Goal: Navigation & Orientation: Find specific page/section

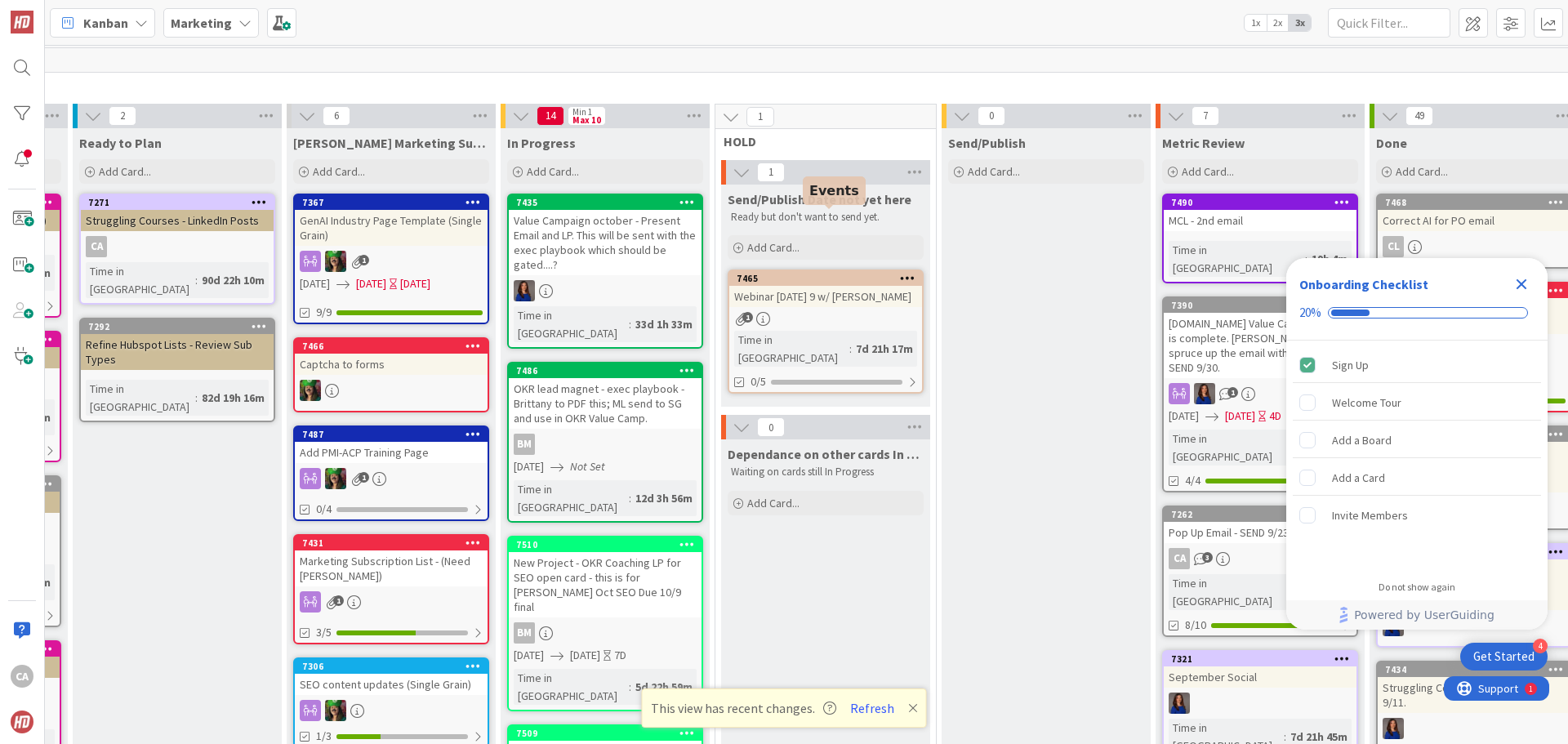
scroll to position [0, 425]
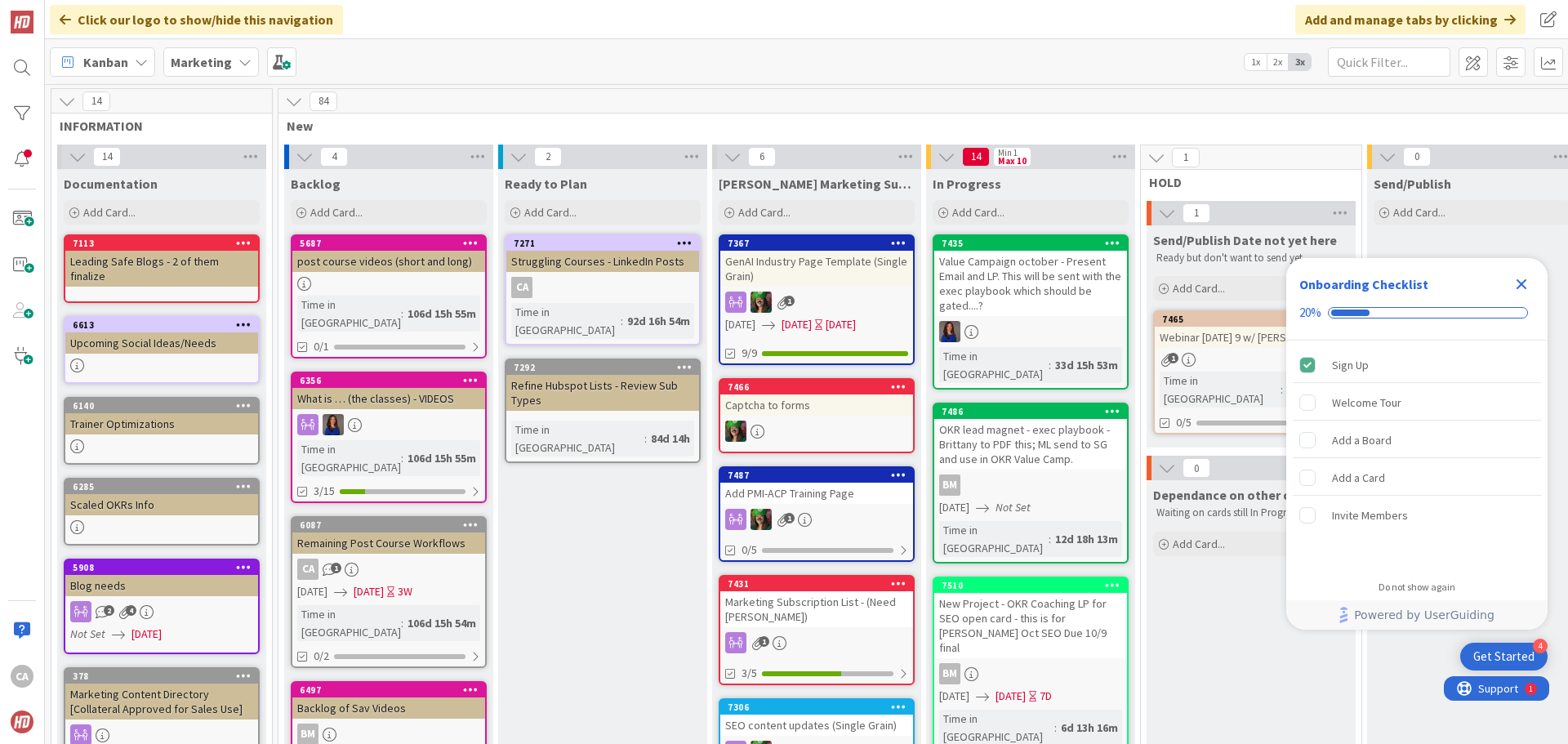
click at [1047, 288] on div "Value Campaign october - Present Email and LP. This will be sent with the exec …" at bounding box center [1030, 283] width 193 height 65
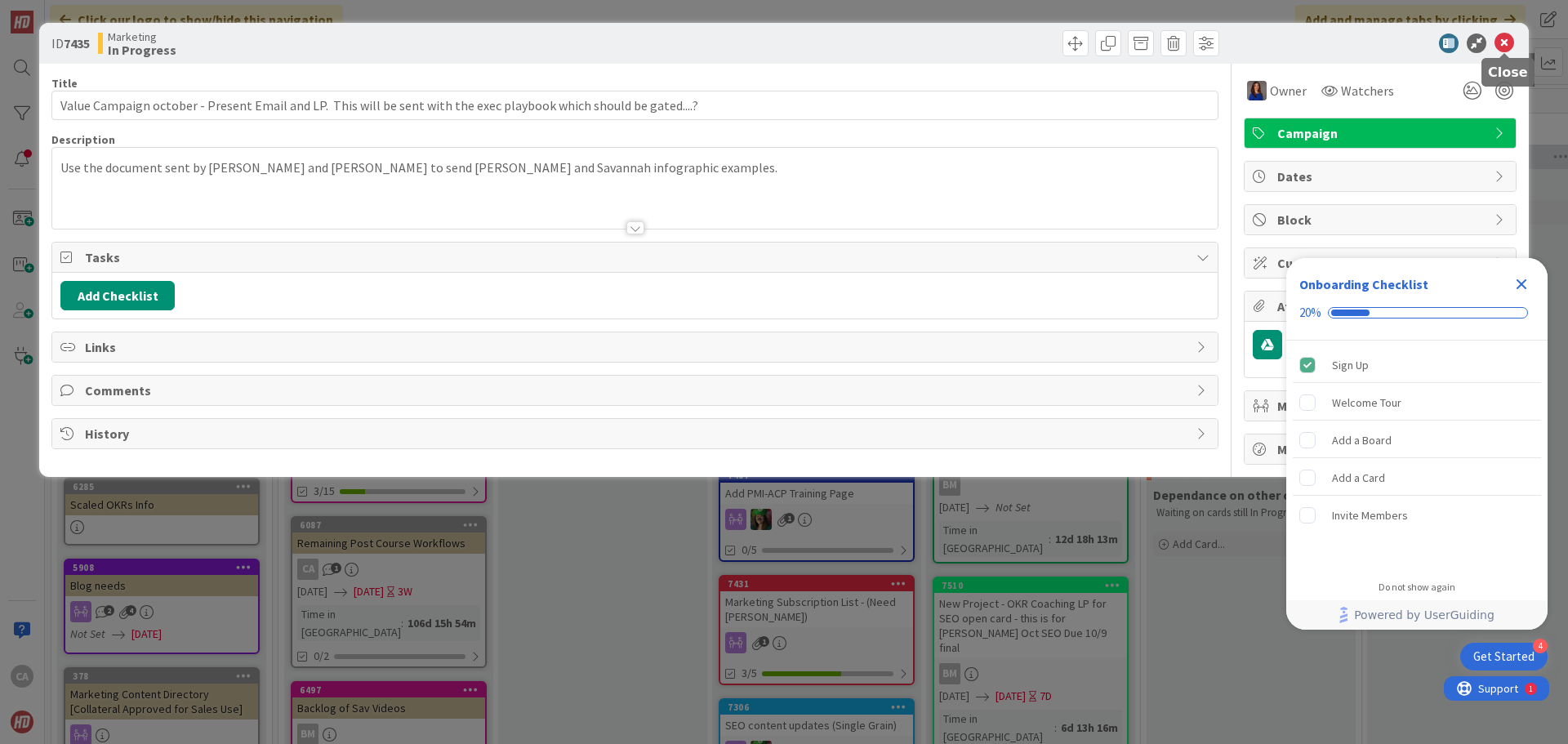
click at [1502, 44] on icon at bounding box center [1504, 43] width 20 height 20
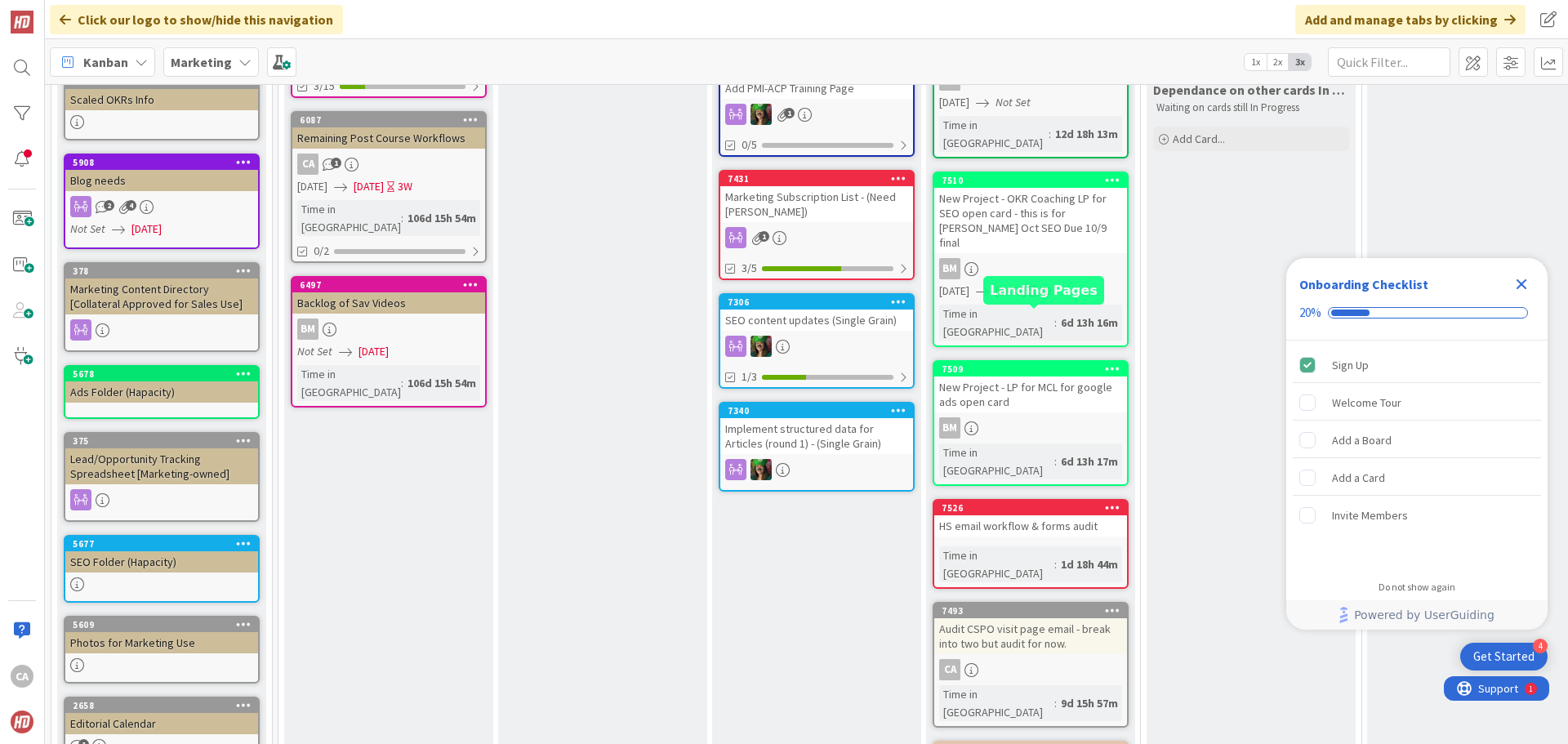
scroll to position [490, 0]
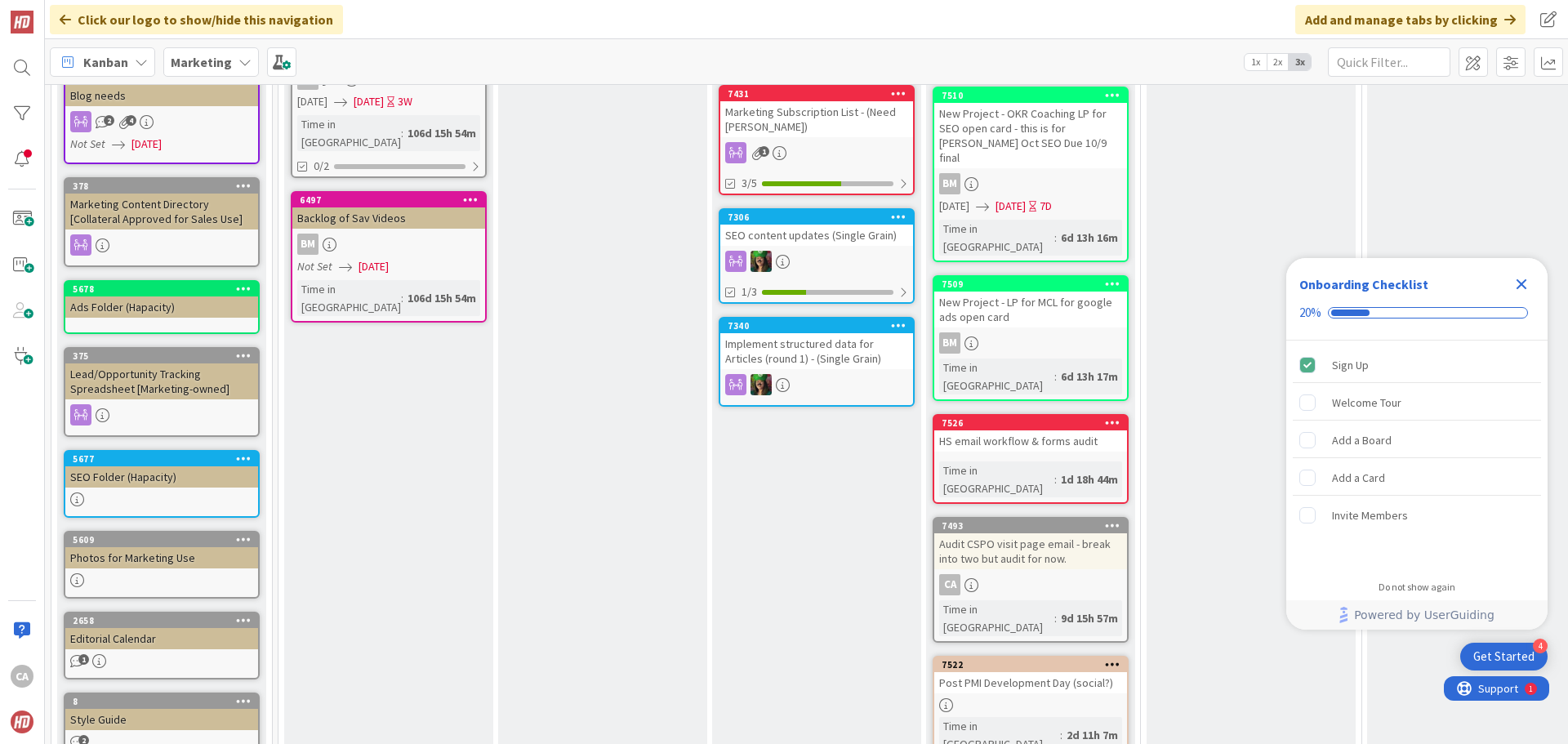
click at [1013, 431] on div "HS email workflow & forms audit" at bounding box center [1030, 441] width 193 height 21
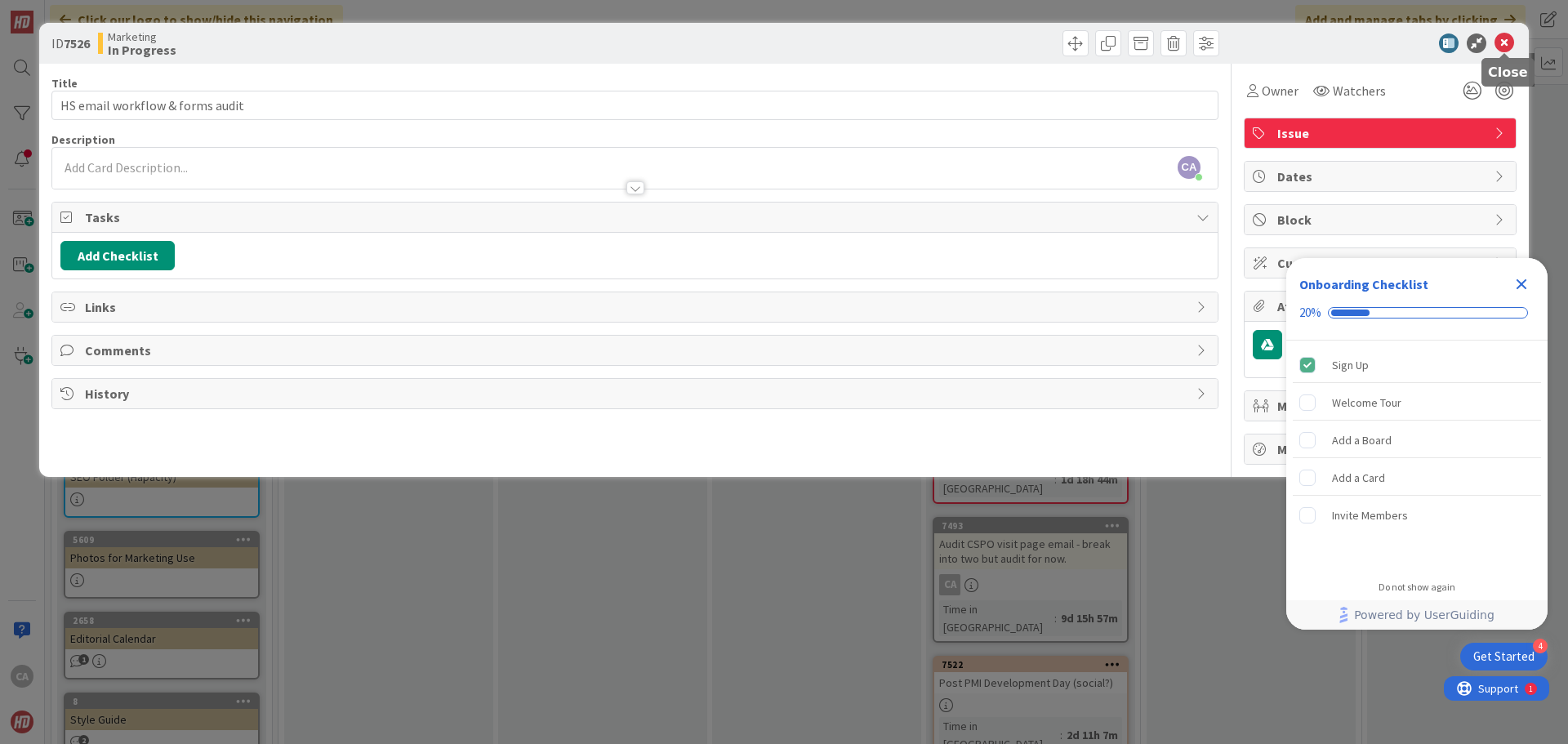
click at [1507, 45] on icon at bounding box center [1504, 43] width 20 height 20
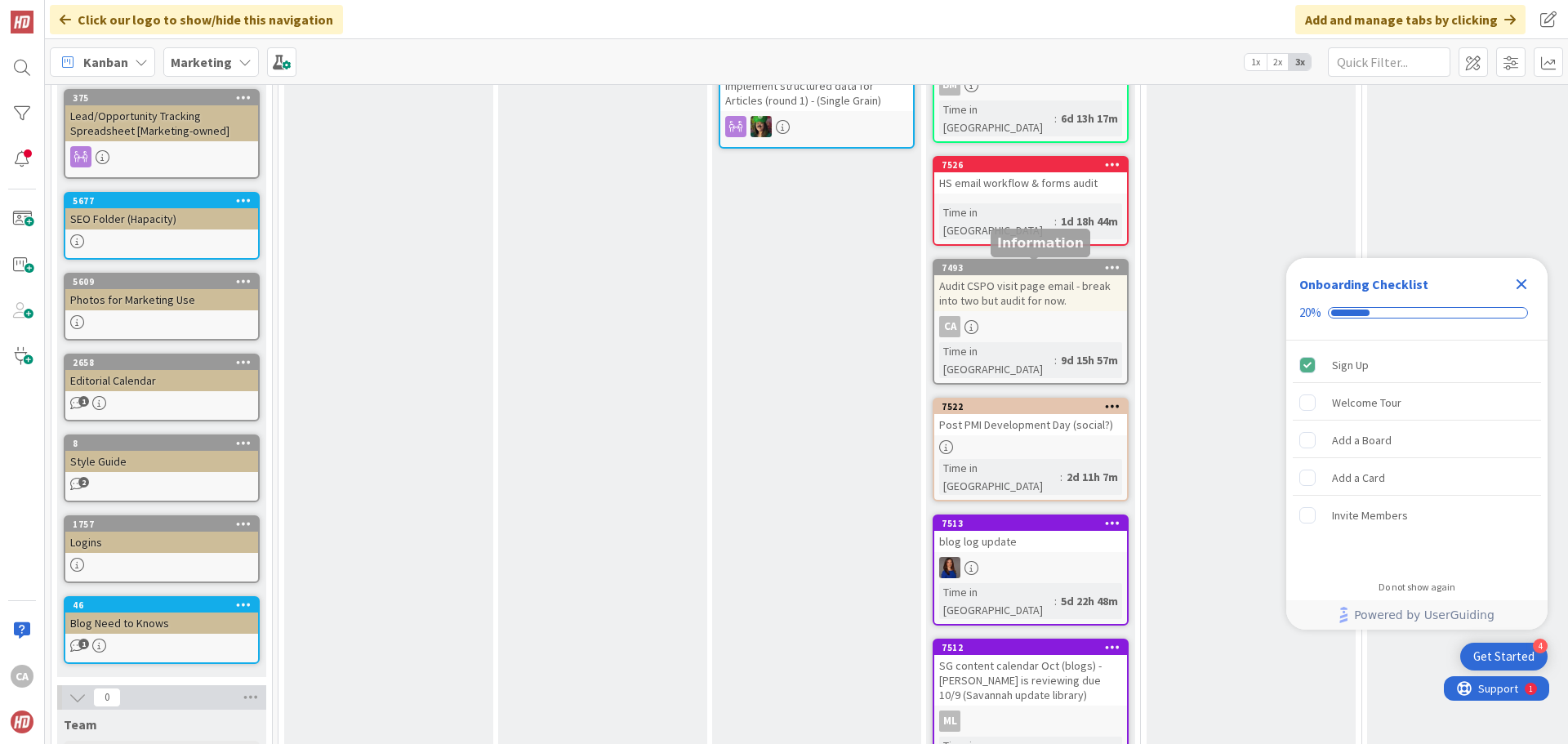
scroll to position [786, 0]
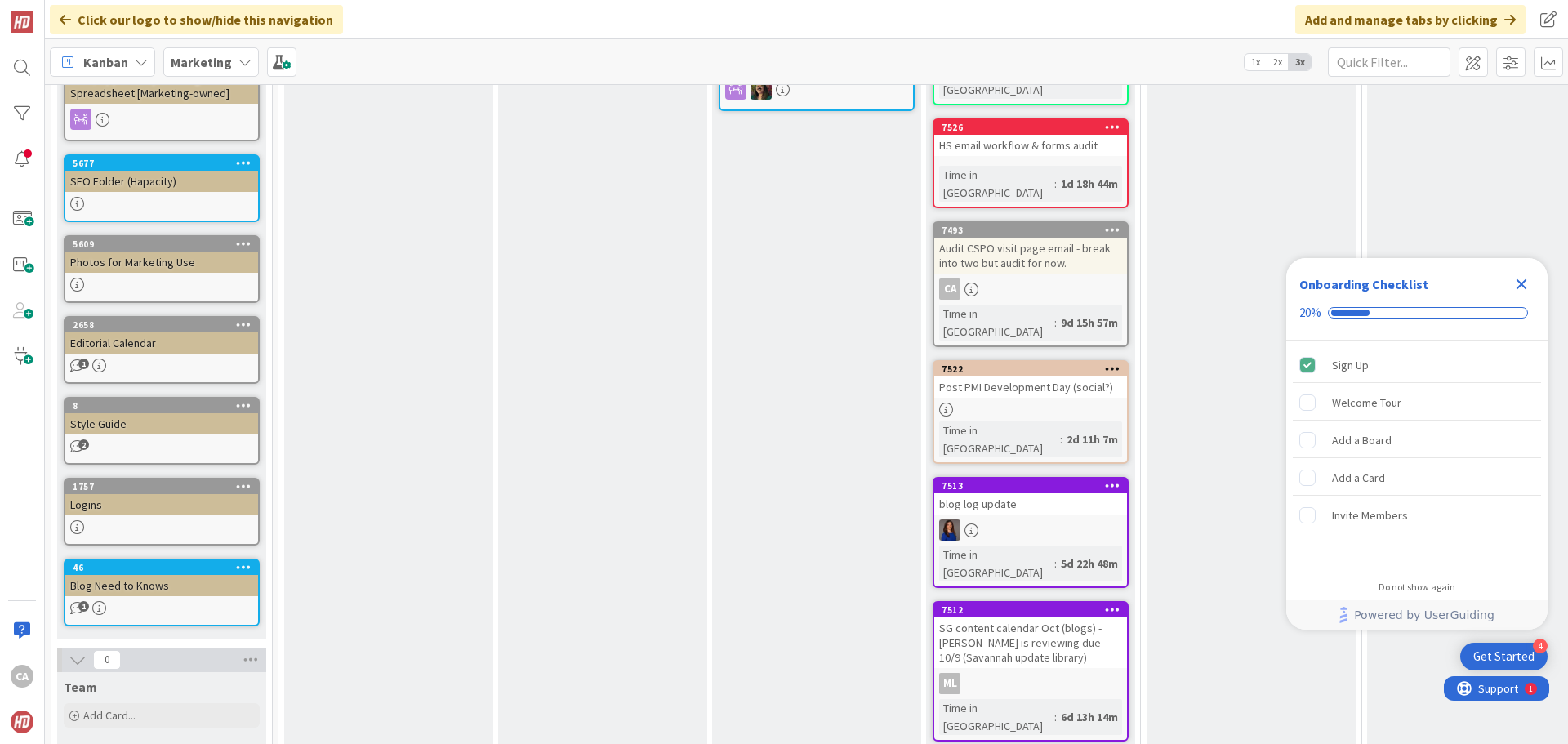
click at [1517, 283] on icon "Close Checklist" at bounding box center [1521, 284] width 20 height 20
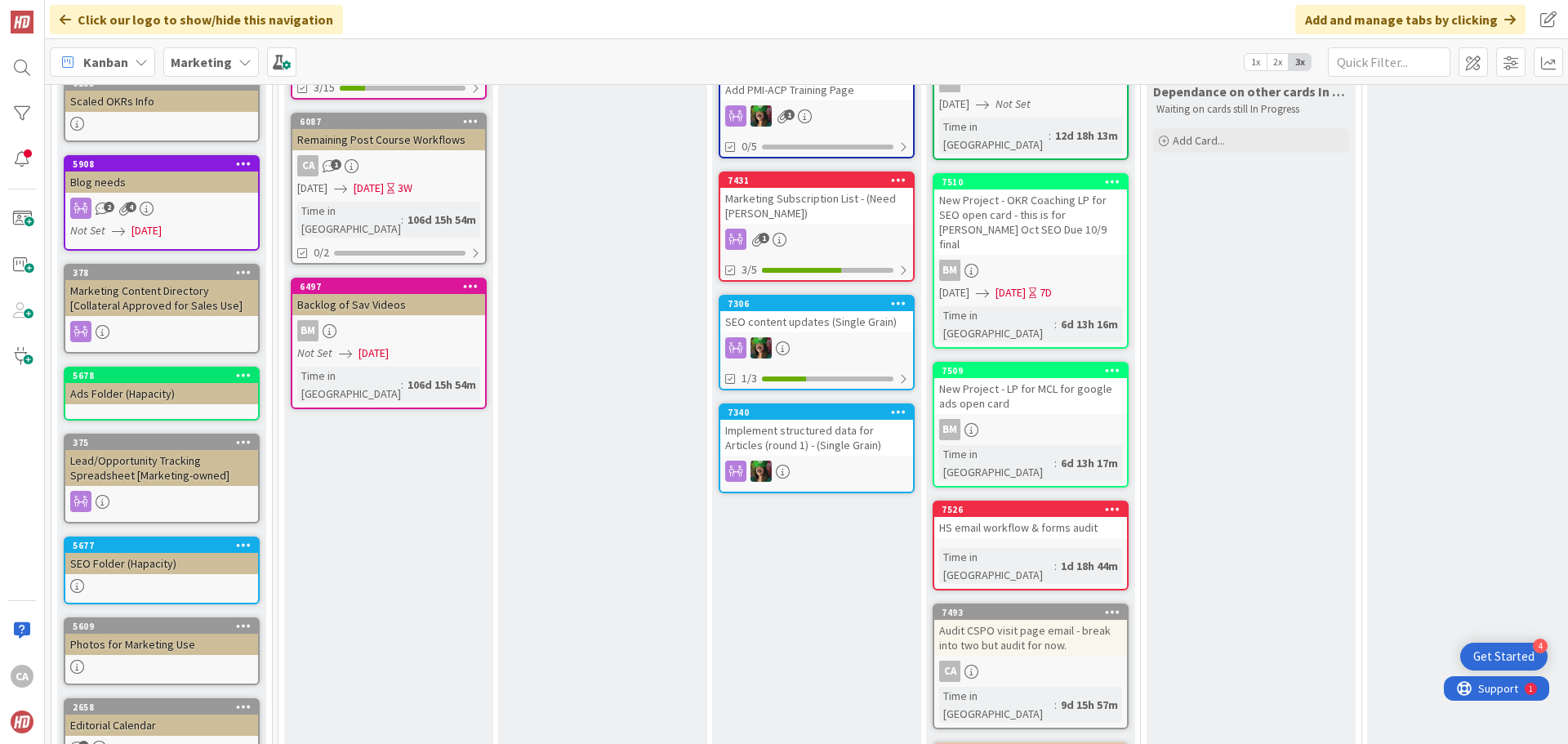
scroll to position [408, 0]
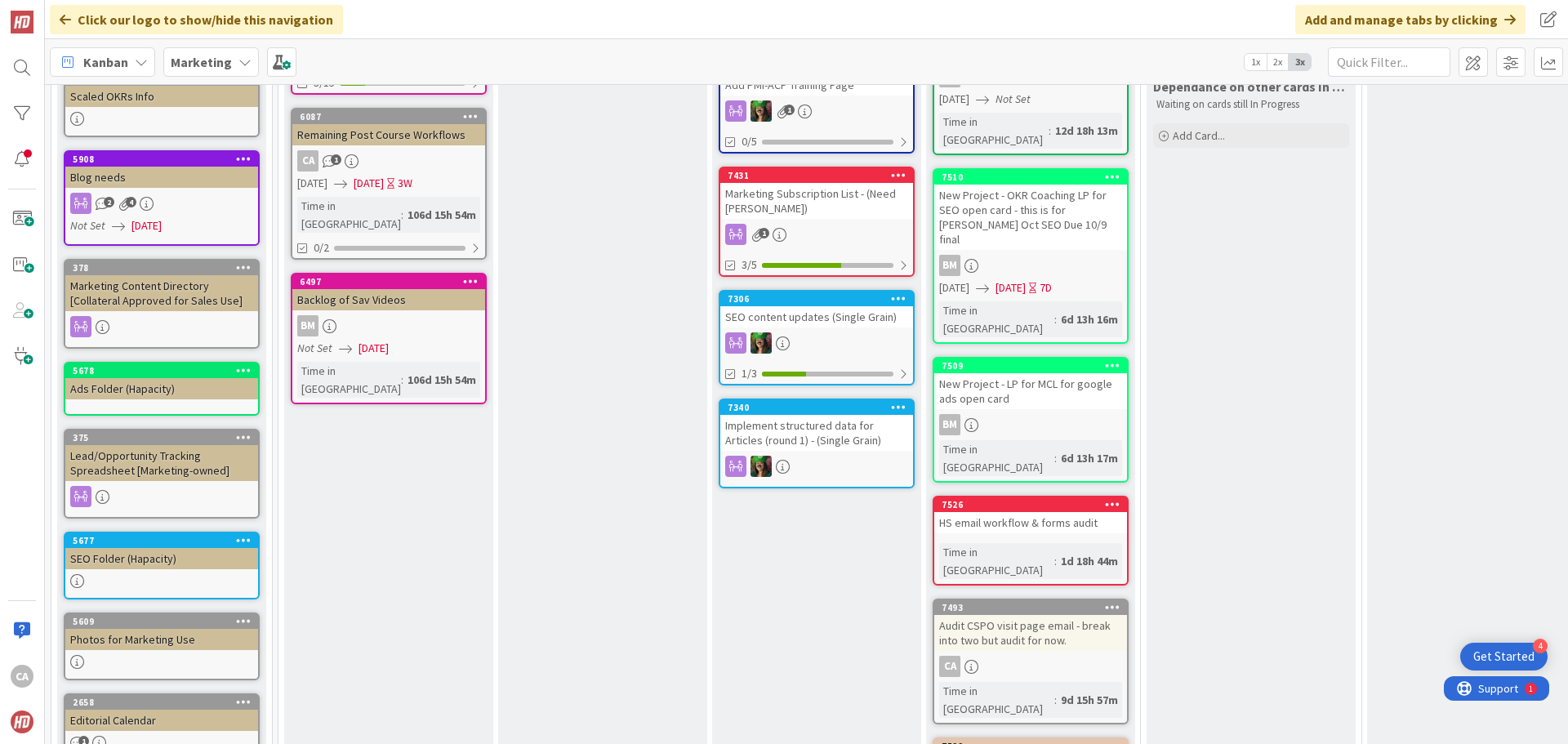
click at [1042, 615] on div "Audit CSPO visit page email - break into two but audit for now." at bounding box center [1030, 633] width 193 height 36
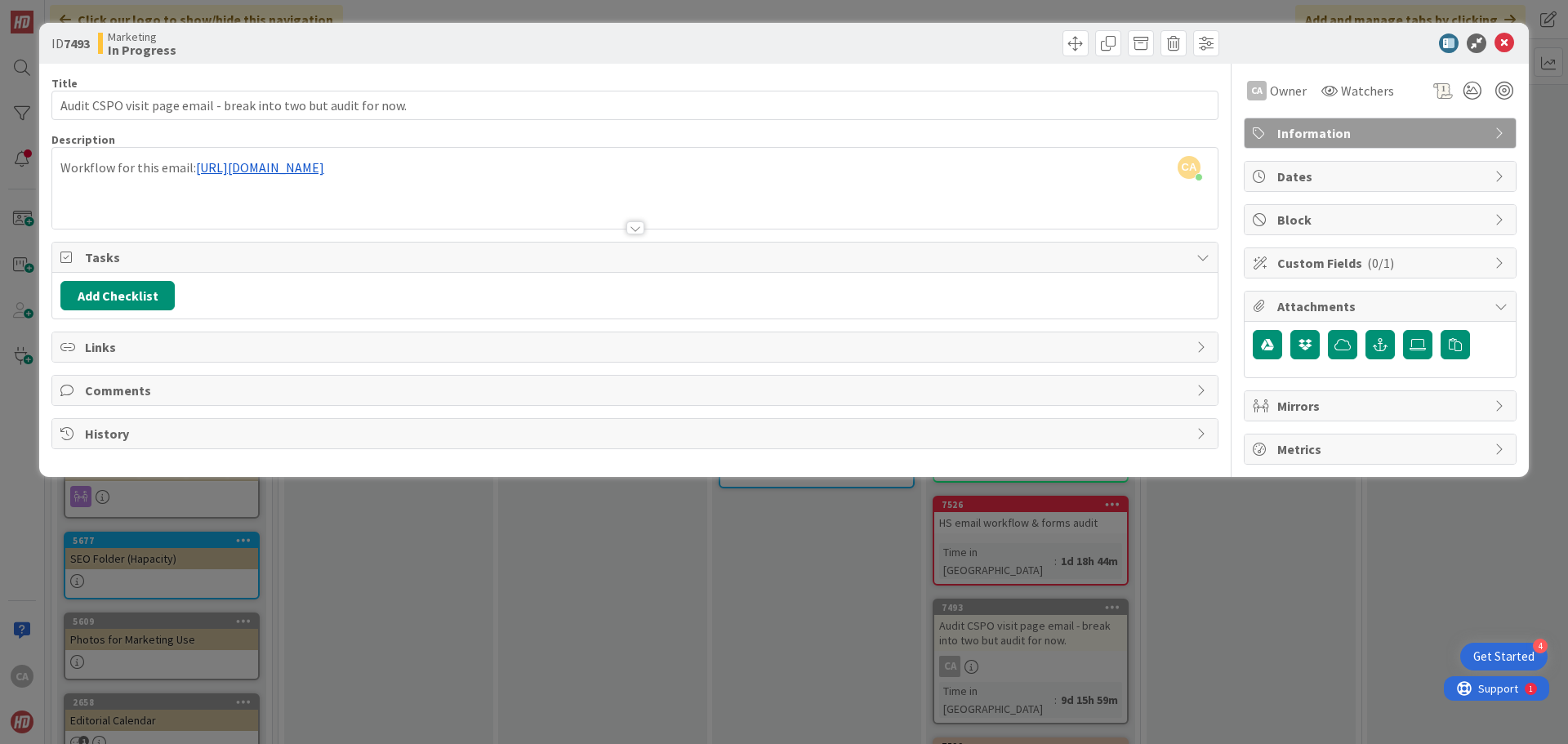
click at [591, 169] on div "CA Christin Anson just joined Workflow for this email: https://app.hubspot.com/…" at bounding box center [634, 188] width 1165 height 80
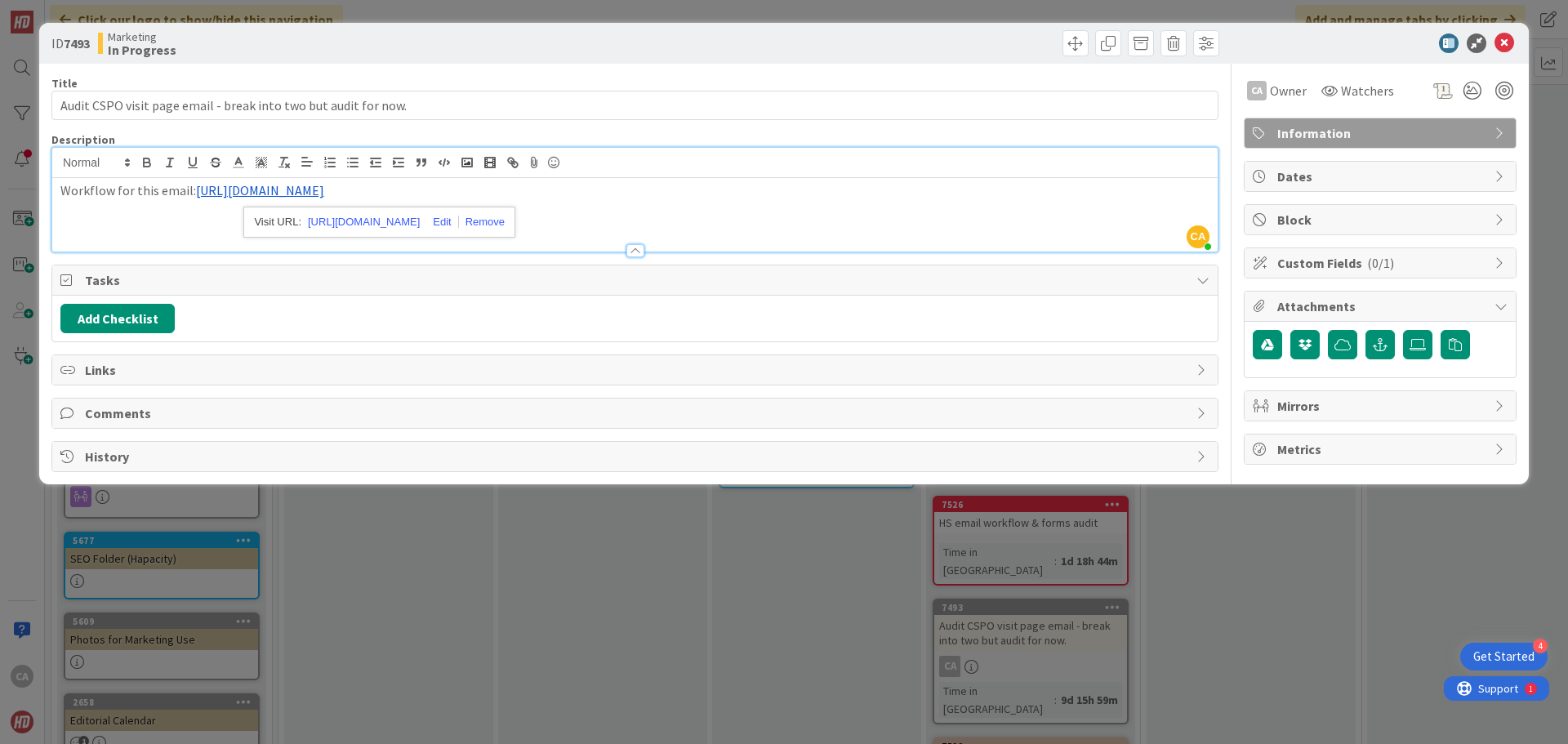
click at [324, 191] on link "https://app.hubspot.com/email/20723280/details/168289233529/performance" at bounding box center [260, 190] width 128 height 16
click at [415, 221] on link "https://app.hubspot.com/email/20723280/details/168289233529/performance" at bounding box center [364, 222] width 112 height 21
click at [1498, 41] on icon at bounding box center [1504, 43] width 20 height 20
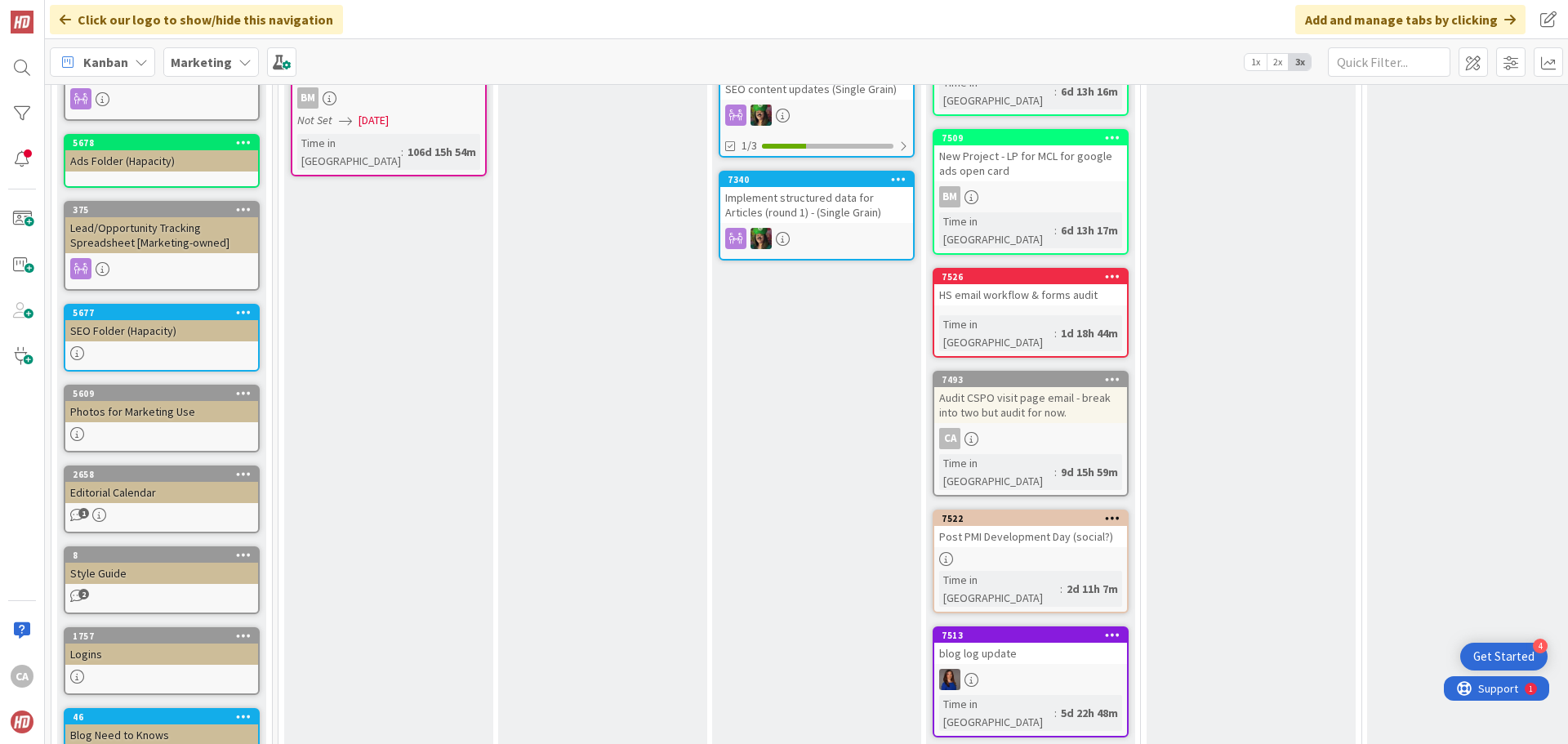
scroll to position [653, 0]
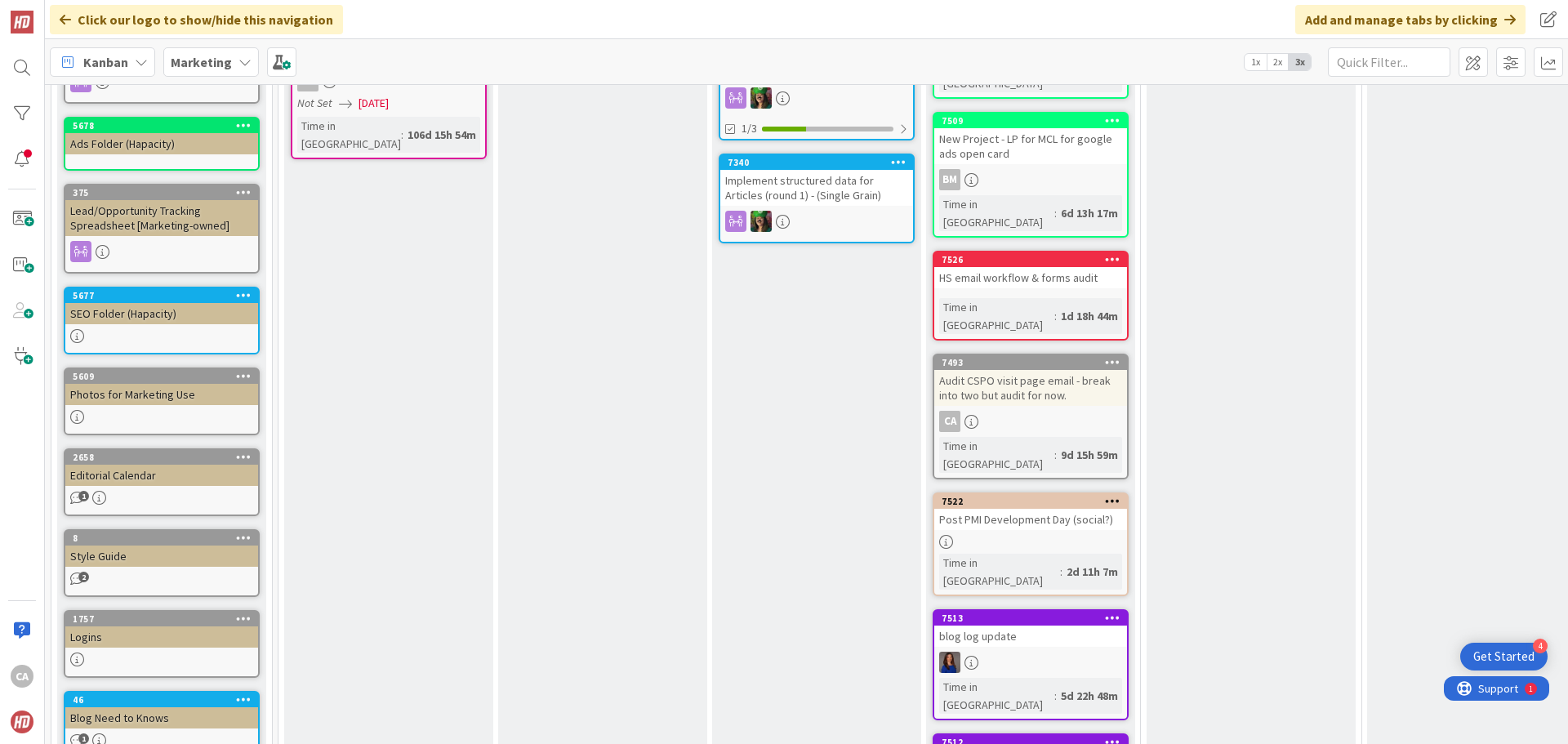
click at [1038, 267] on div "HS email workflow & forms audit" at bounding box center [1030, 277] width 193 height 21
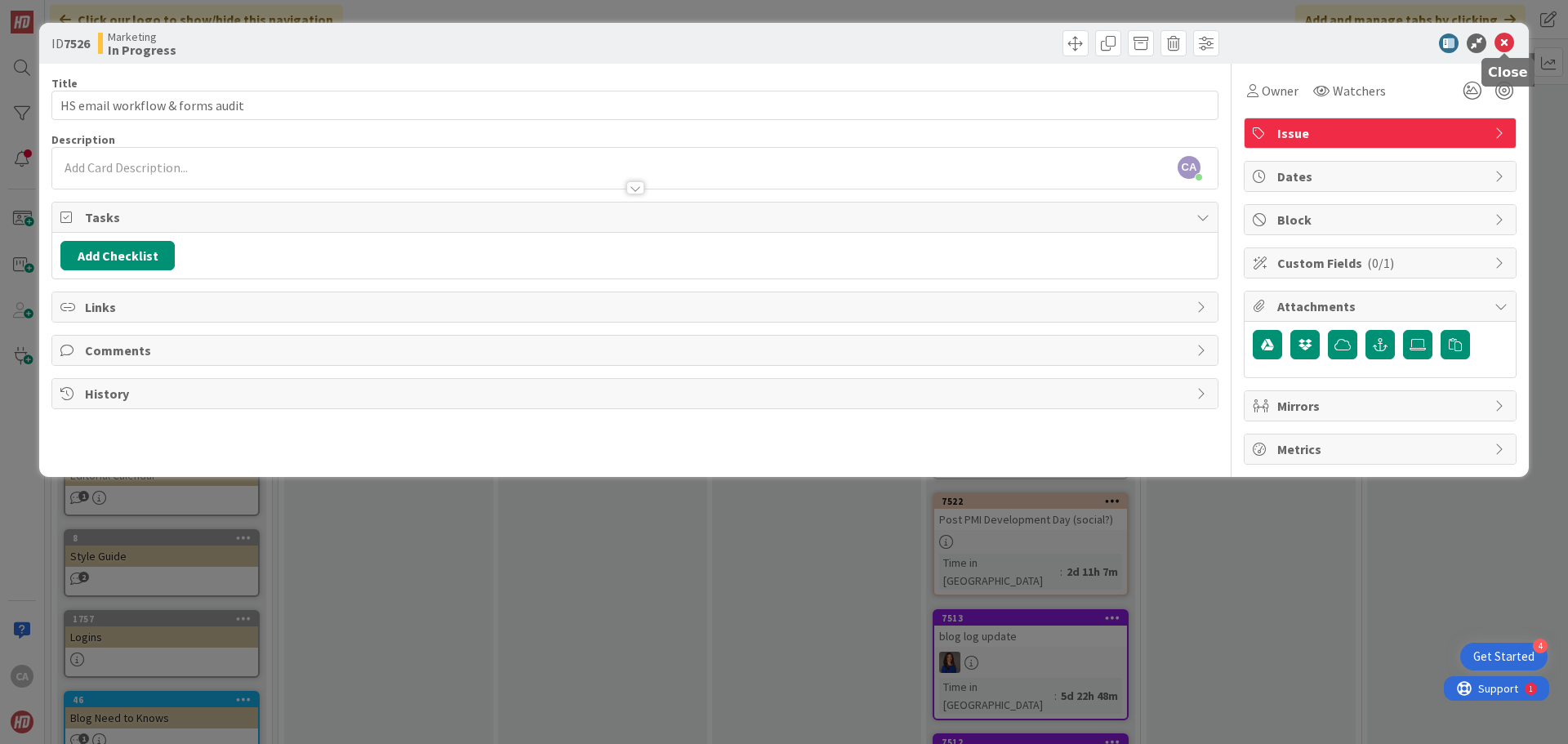
click at [1506, 43] on icon at bounding box center [1504, 43] width 20 height 20
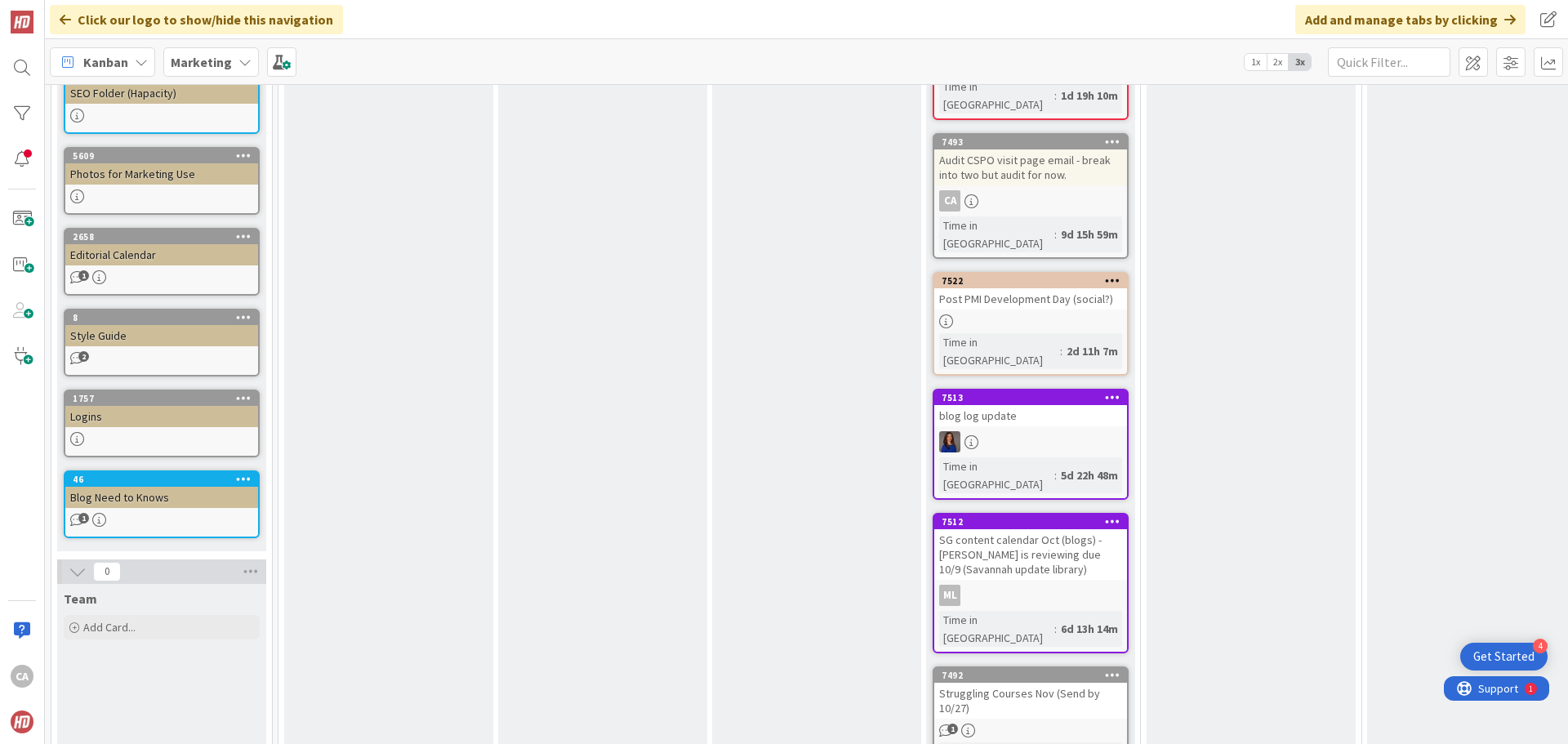
scroll to position [898, 0]
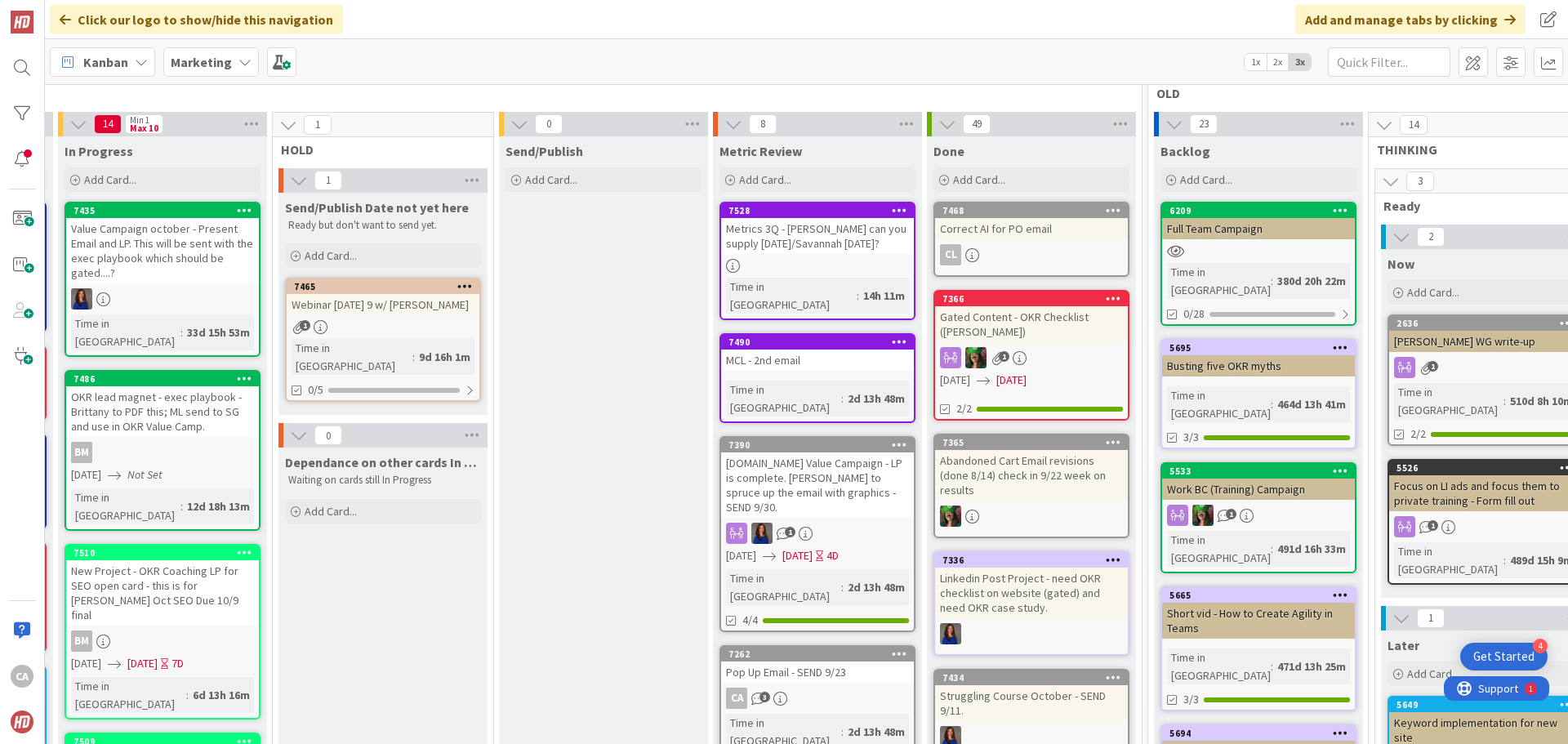
scroll to position [33, 874]
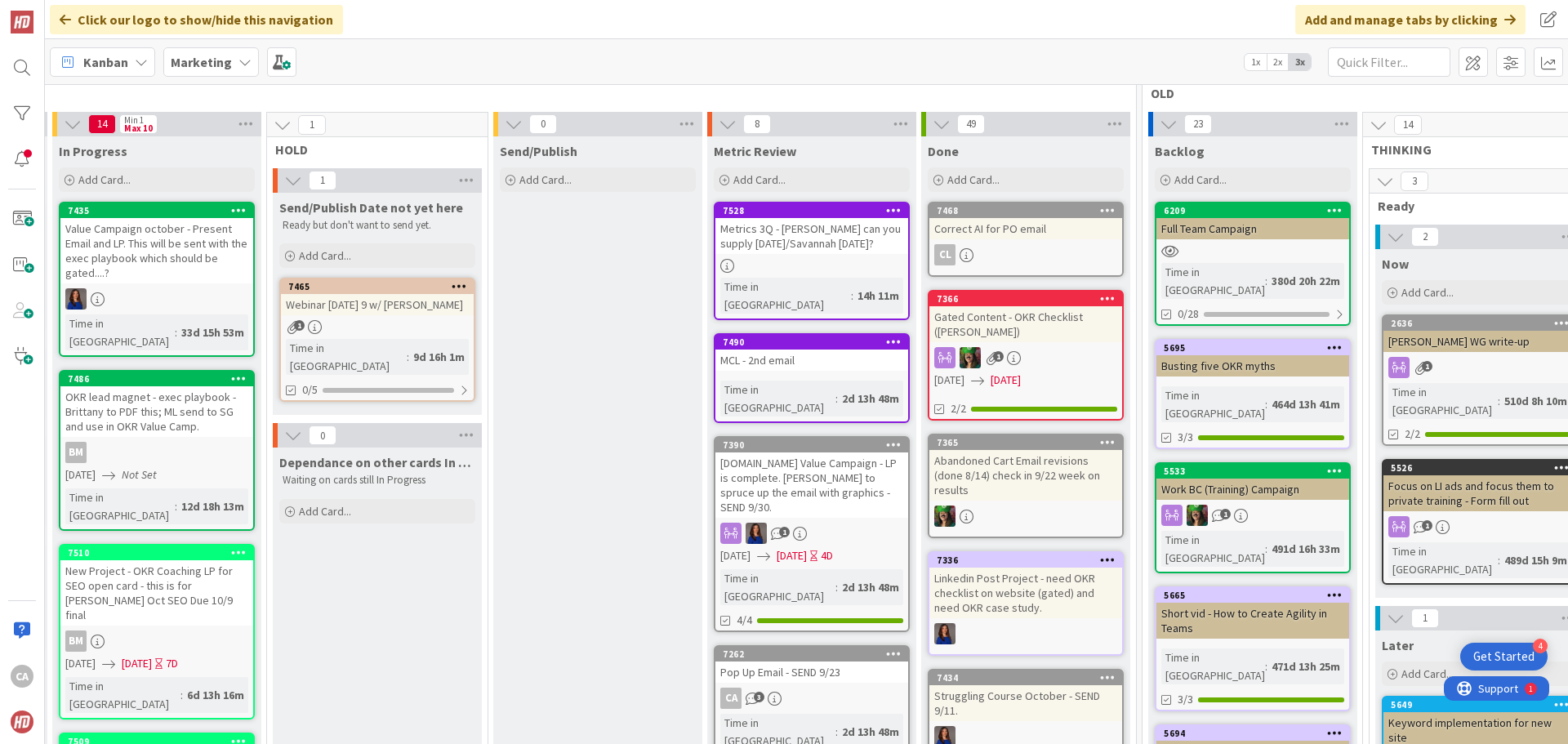
click at [818, 241] on div "Metrics 3Q - Christin can you supply Tuesday/Savannah today?" at bounding box center [811, 236] width 193 height 36
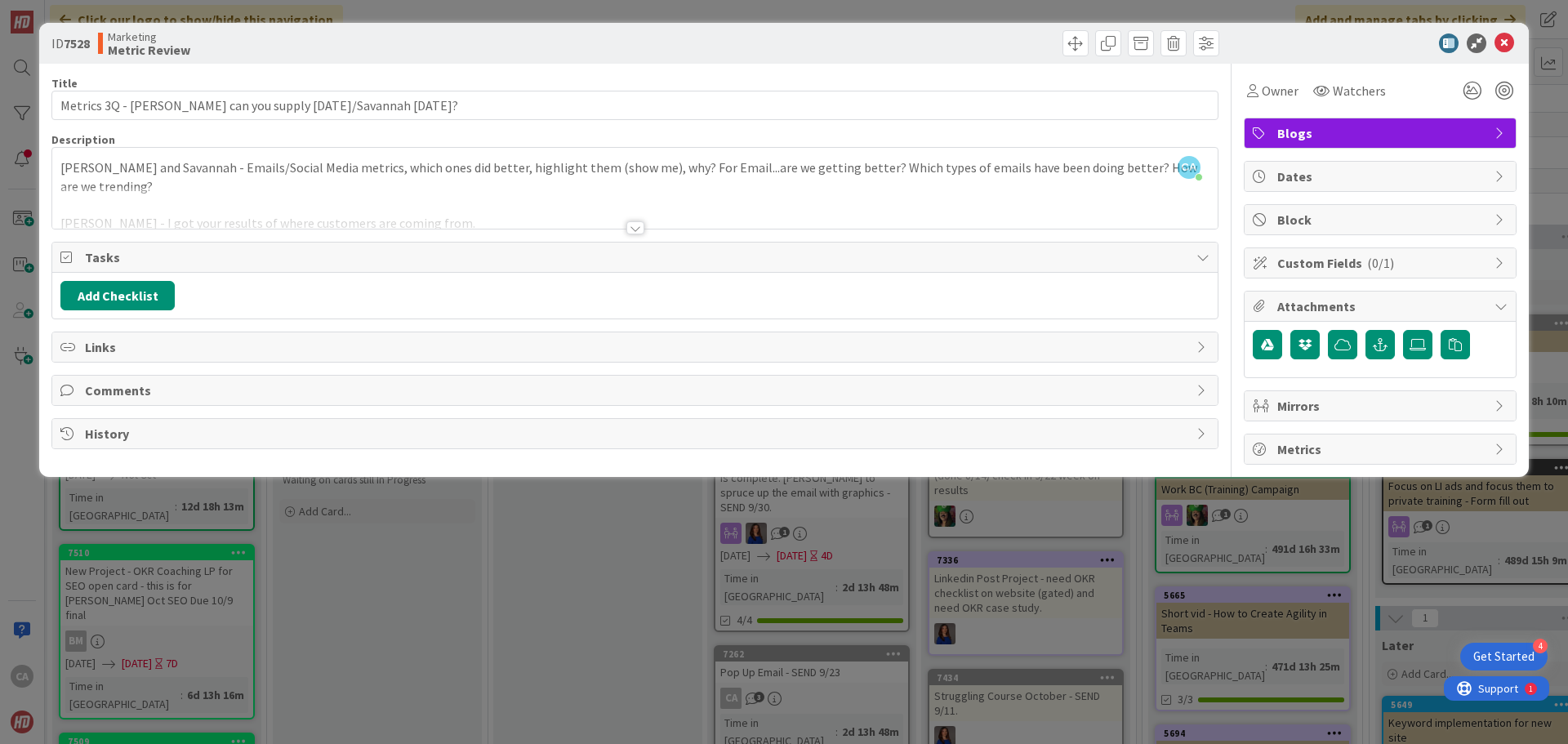
click at [638, 230] on div at bounding box center [635, 228] width 18 height 13
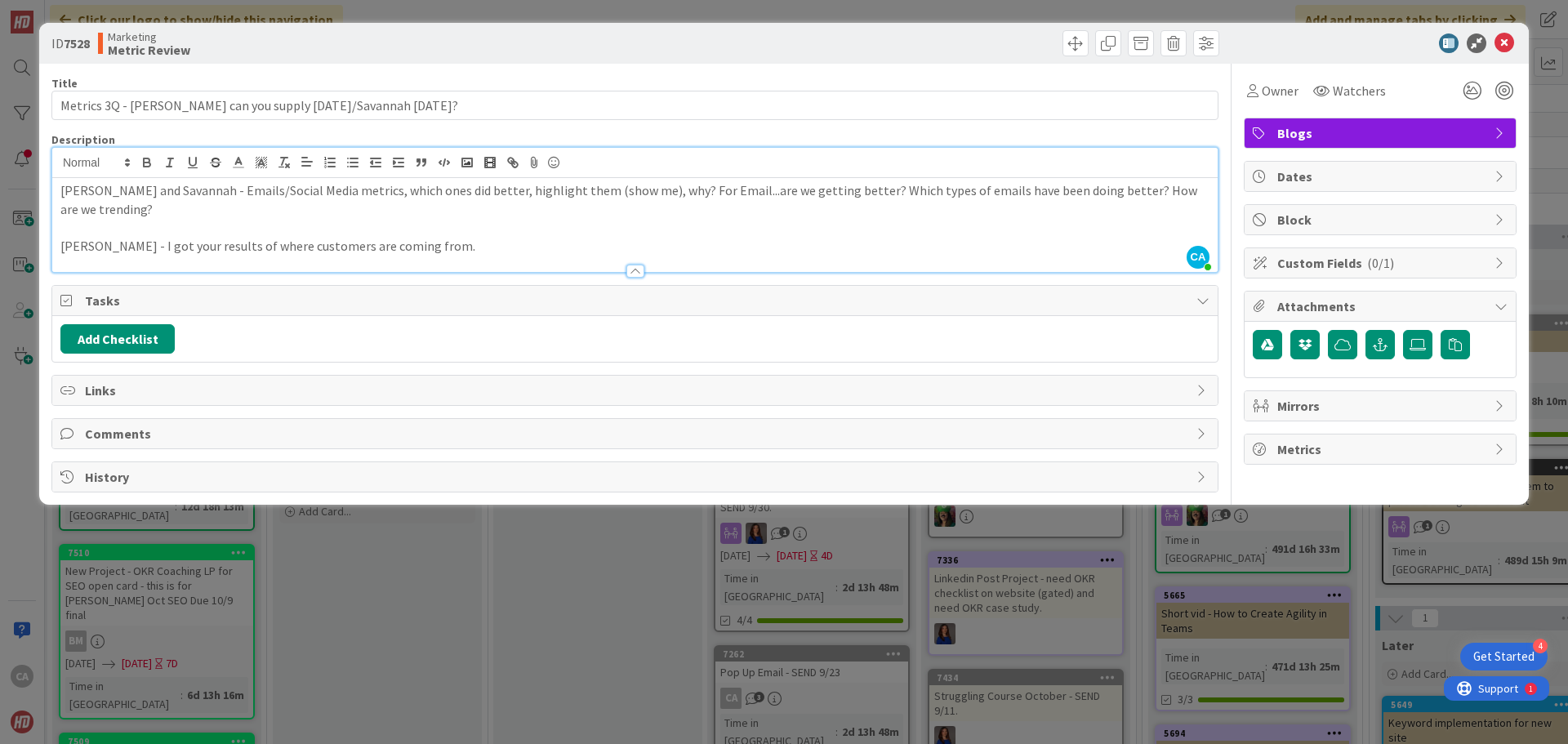
click at [664, 467] on span "History" at bounding box center [636, 477] width 1103 height 20
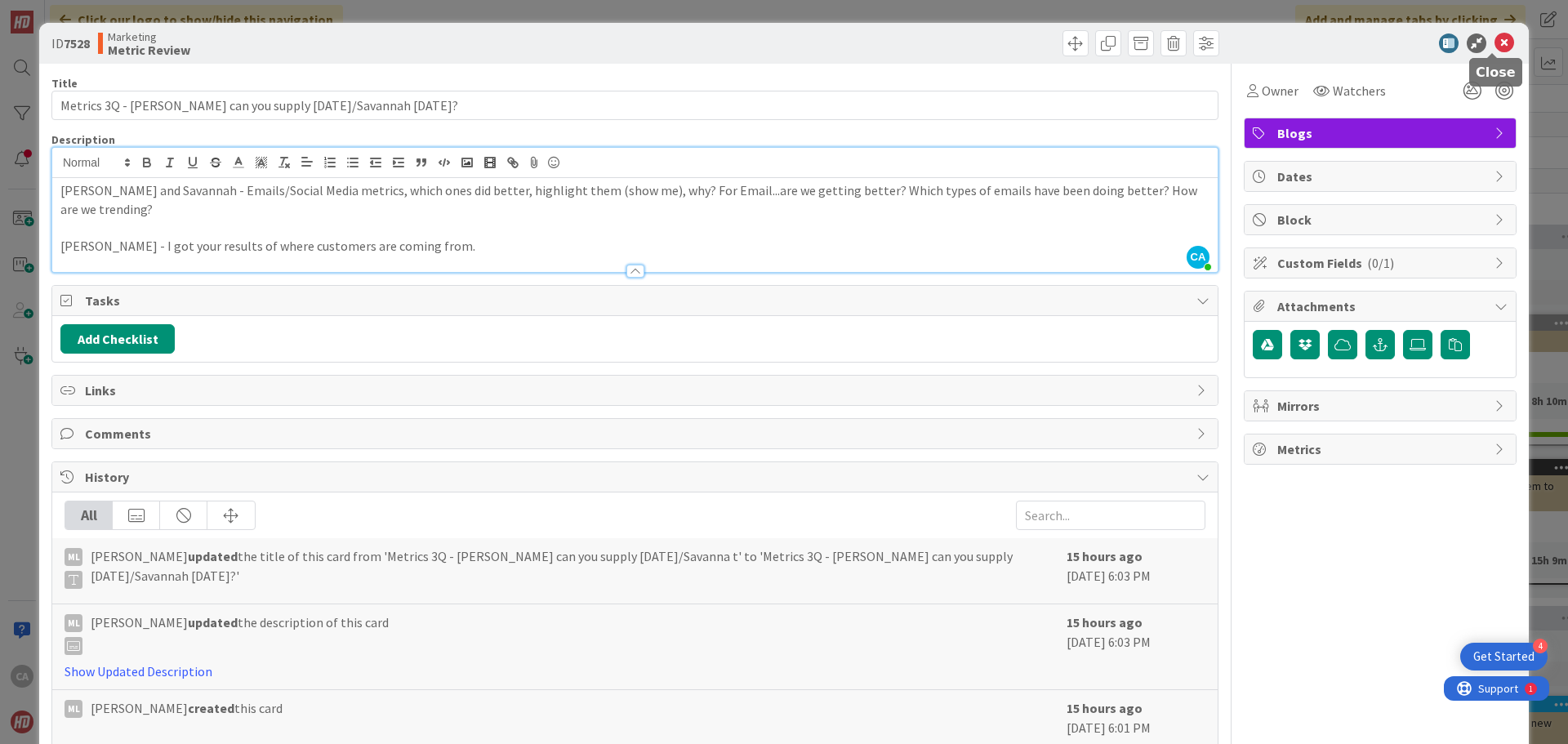
click at [1494, 45] on icon at bounding box center [1504, 43] width 20 height 20
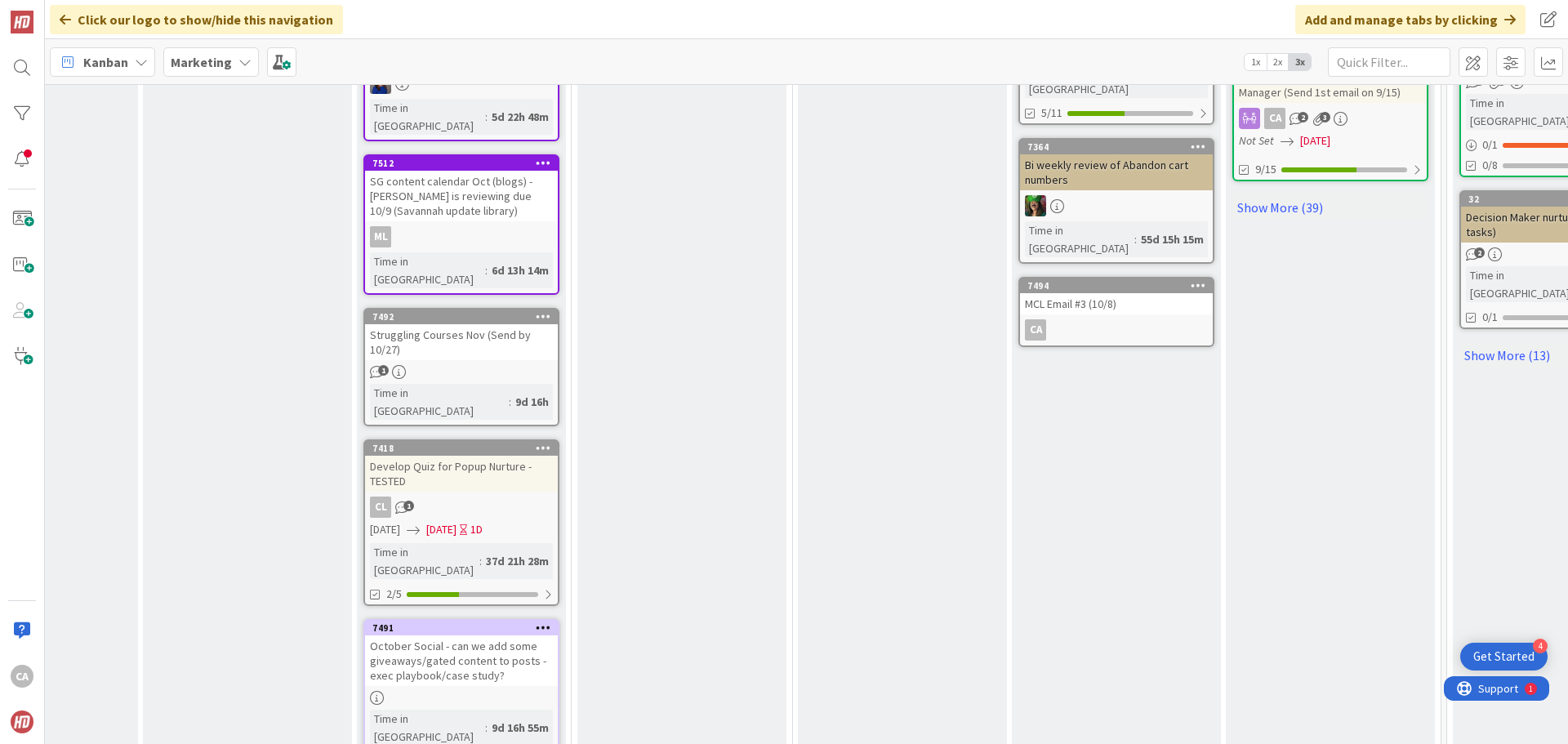
scroll to position [1233, 569]
